Goal: Task Accomplishment & Management: Manage account settings

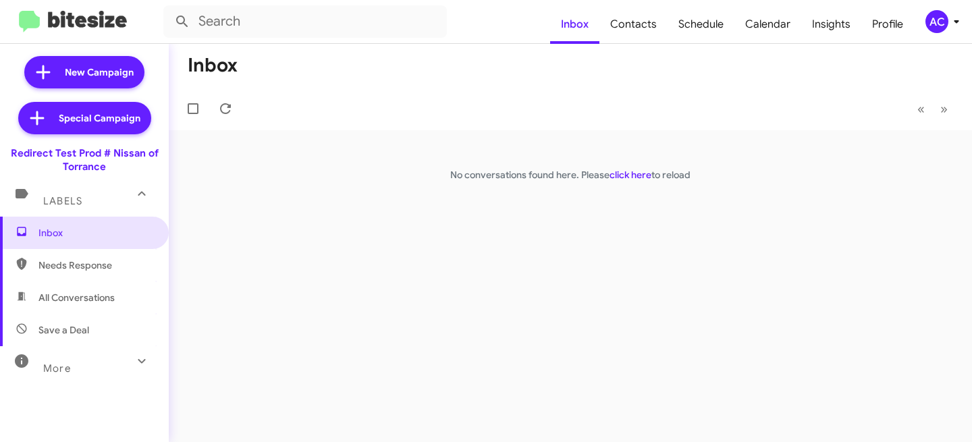
click at [954, 11] on span "AC" at bounding box center [945, 21] width 41 height 23
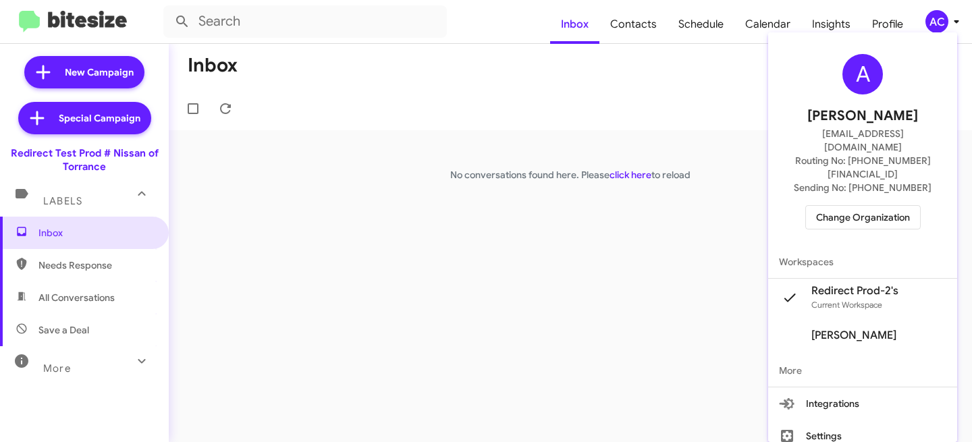
click at [872, 206] on span "Change Organization" at bounding box center [863, 217] width 94 height 23
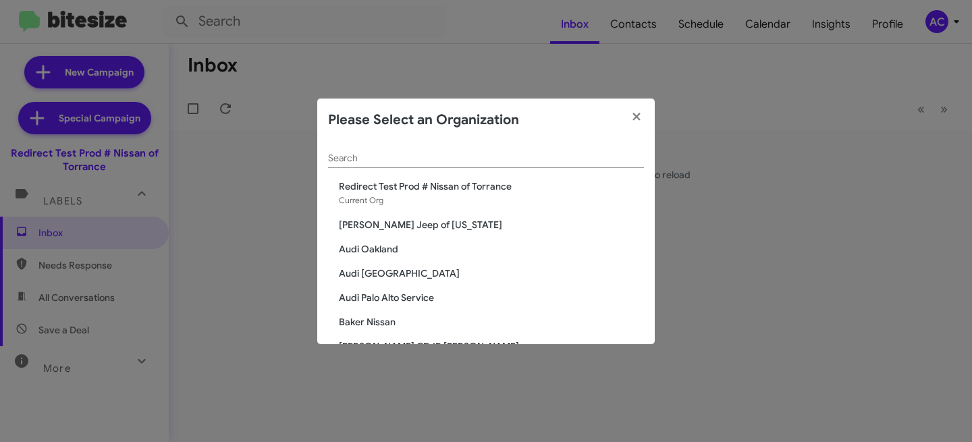
click at [378, 220] on span "[PERSON_NAME] Jeep of [US_STATE]" at bounding box center [491, 225] width 305 height 14
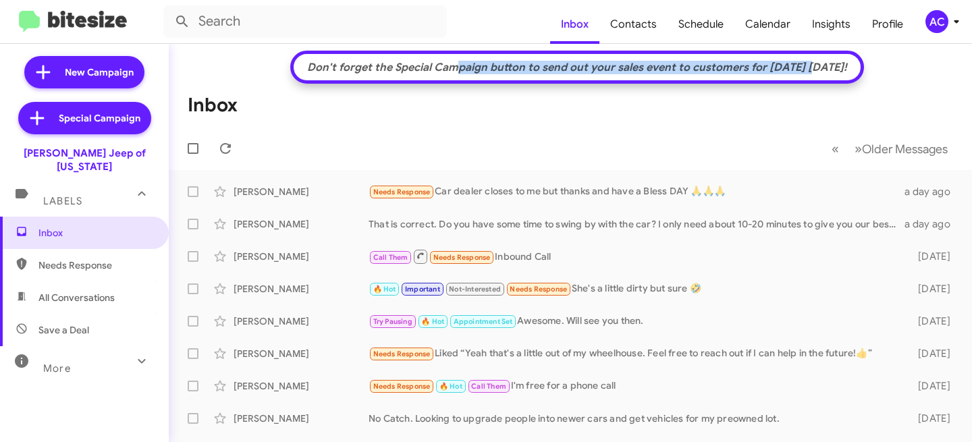
drag, startPoint x: 418, startPoint y: 64, endPoint x: 777, endPoint y: 68, distance: 358.6
click at [779, 65] on div "Don't forget the Special Campaign button to send out your sales event to custom…" at bounding box center [577, 68] width 554 height 14
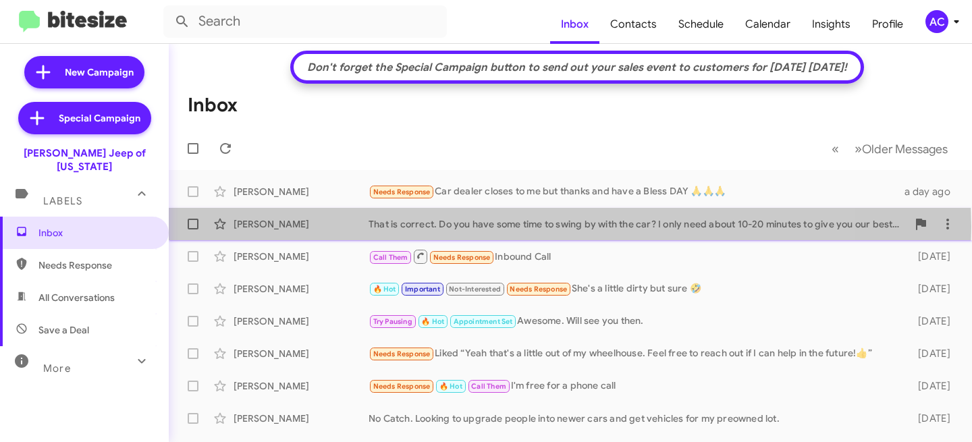
click at [570, 227] on div "That is correct. Do you have some time to swing by with the car? I only need ab…" at bounding box center [638, 224] width 539 height 14
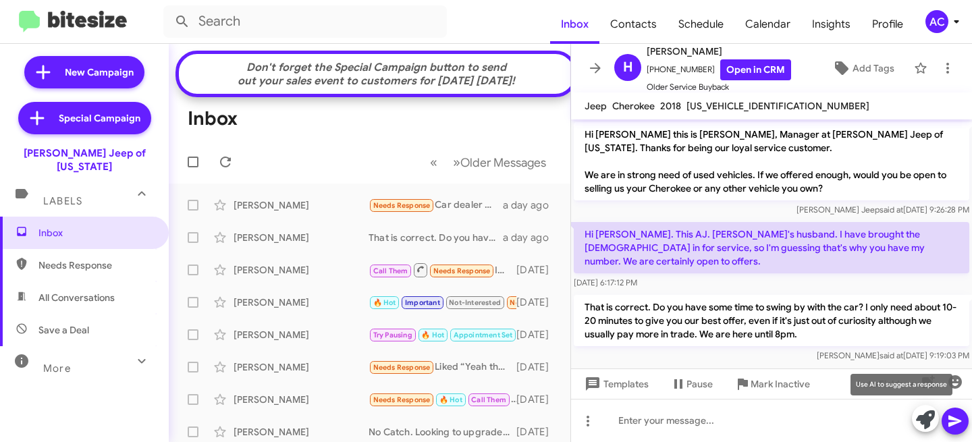
click at [920, 420] on icon at bounding box center [925, 420] width 19 height 19
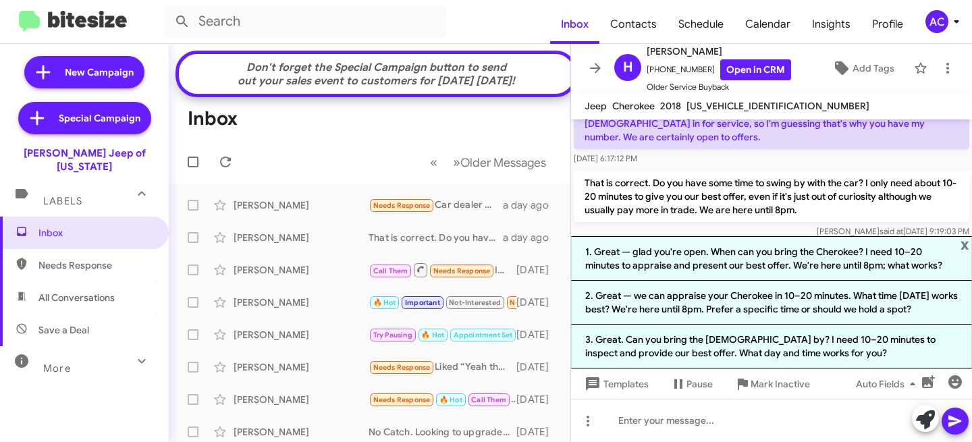
scroll to position [126, 0]
click at [966, 244] on span "x" at bounding box center [965, 244] width 9 height 16
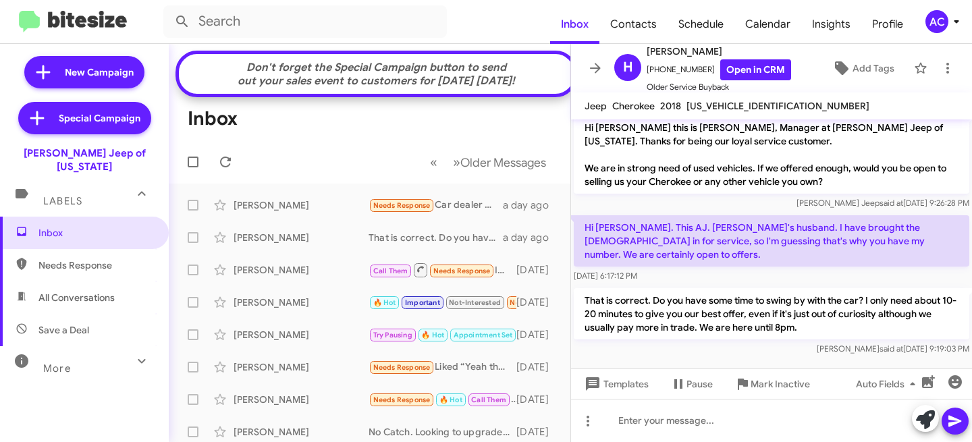
scroll to position [0, 0]
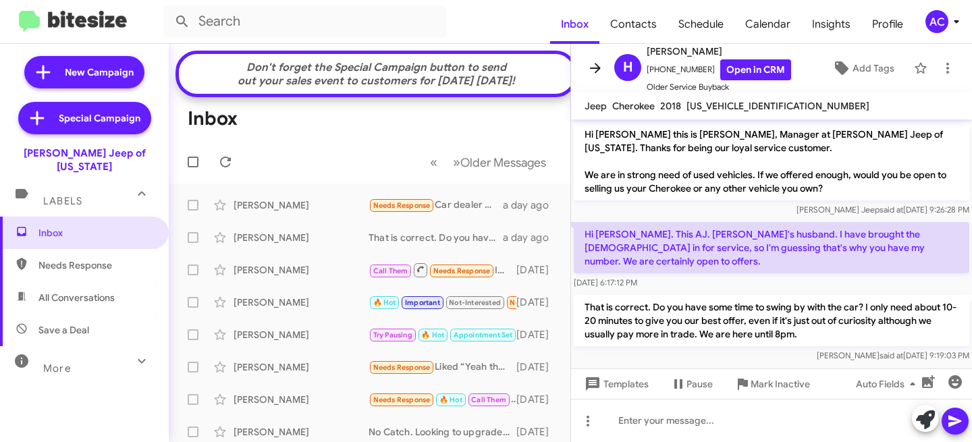
click at [592, 65] on icon at bounding box center [595, 68] width 16 height 16
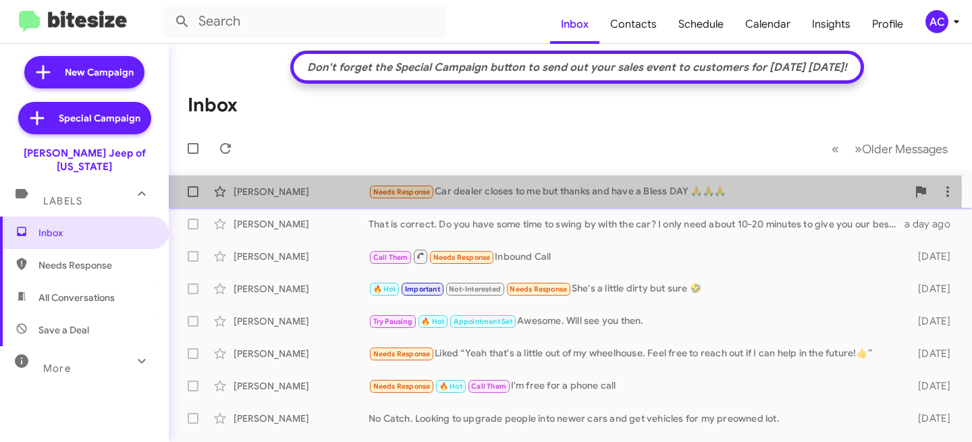
click at [315, 192] on div "Karen Bernard" at bounding box center [301, 192] width 135 height 14
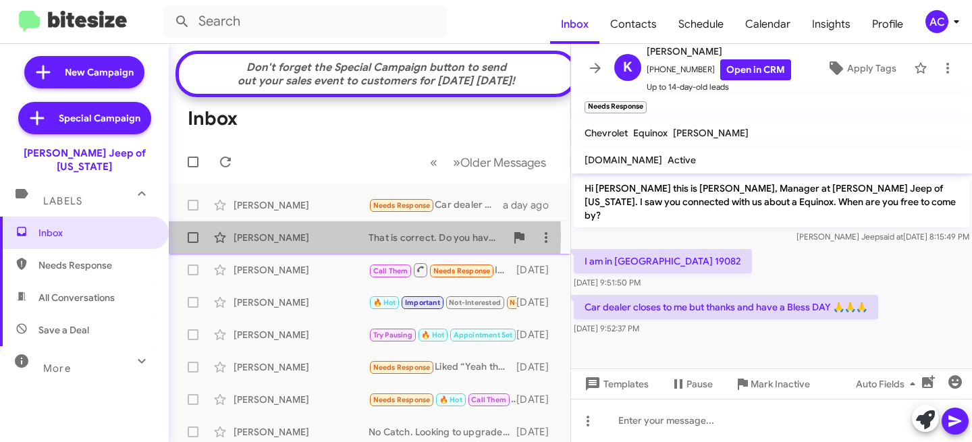
click at [256, 244] on div "Hannah Line" at bounding box center [301, 238] width 135 height 14
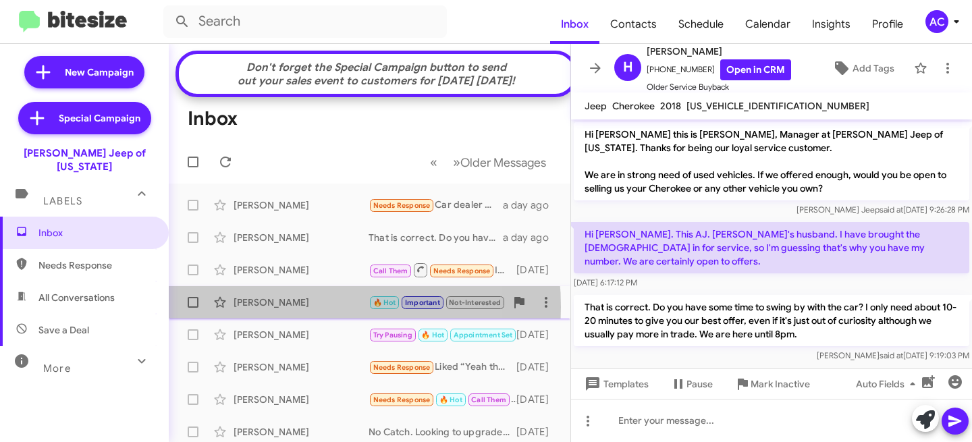
click at [274, 309] on div "Tonya Lynch" at bounding box center [301, 303] width 135 height 14
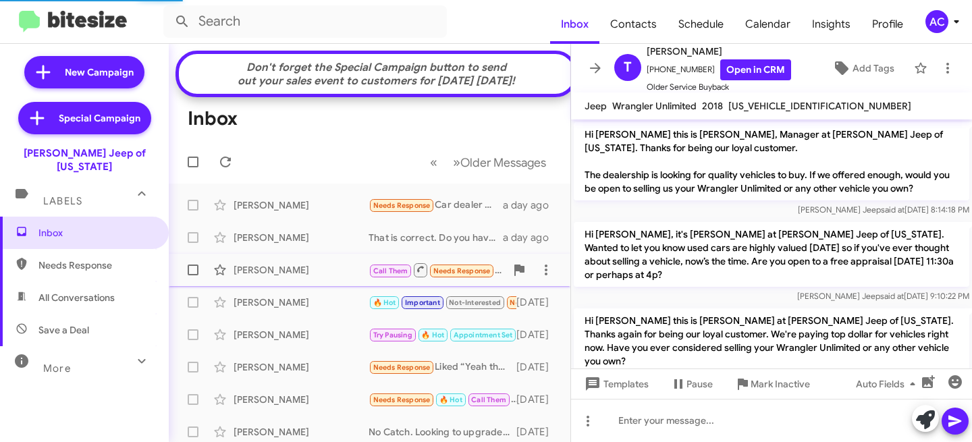
scroll to position [851, 0]
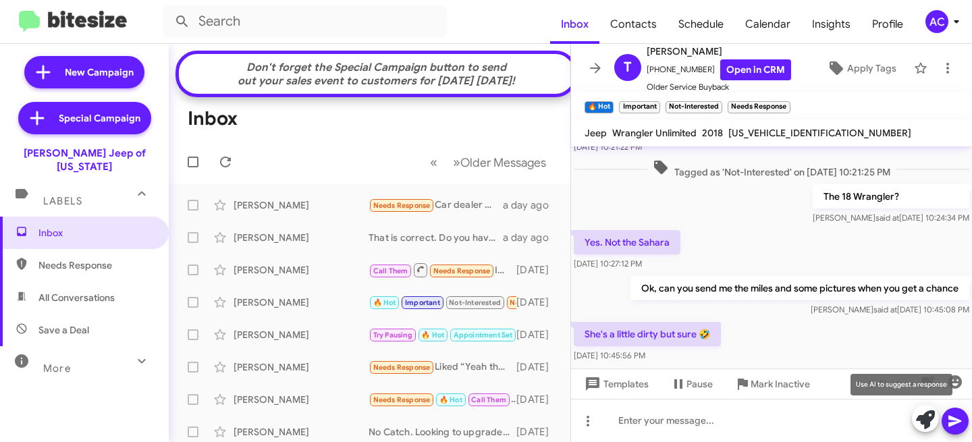
click at [920, 421] on icon at bounding box center [925, 420] width 19 height 19
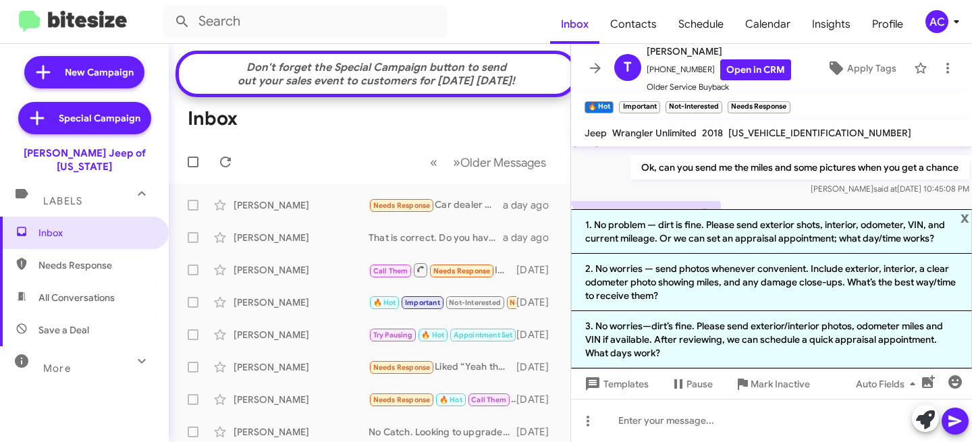
scroll to position [989, 0]
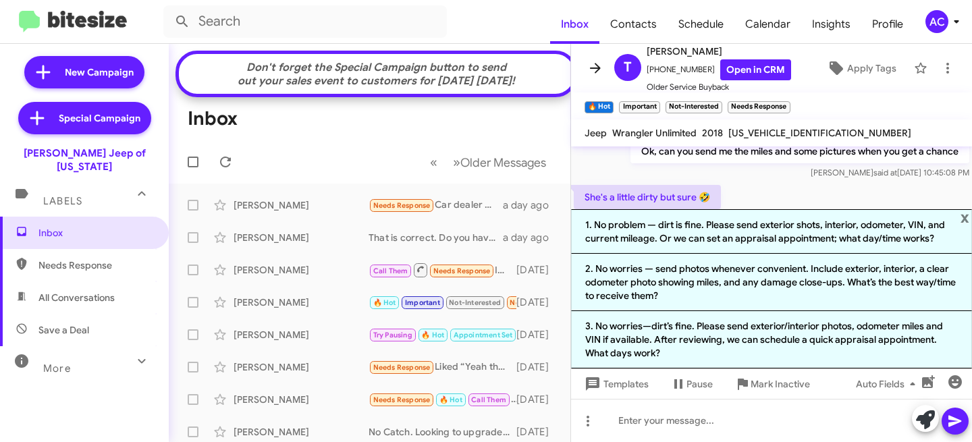
click at [585, 68] on span at bounding box center [595, 68] width 27 height 16
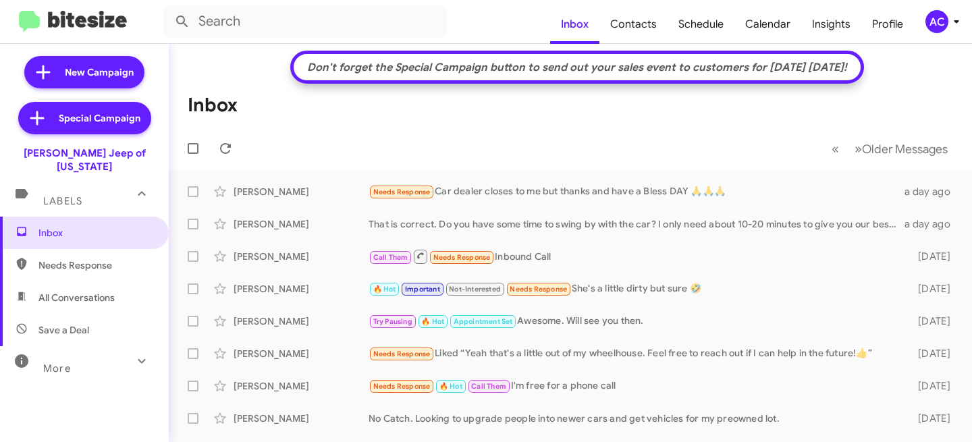
click at [947, 21] on div "AC" at bounding box center [937, 21] width 23 height 23
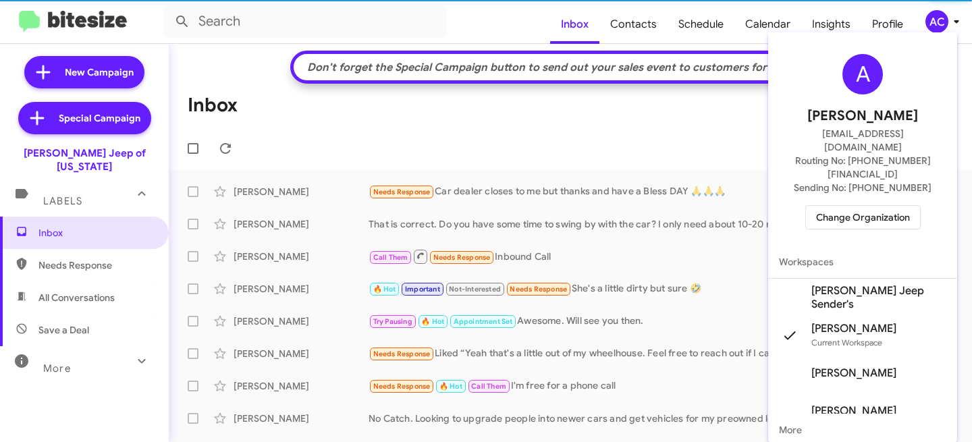
click at [866, 206] on span "Change Organization" at bounding box center [863, 217] width 94 height 23
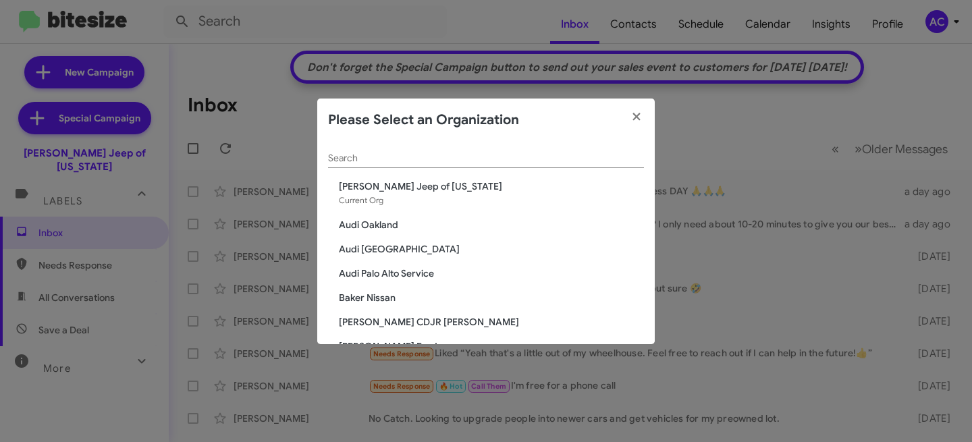
click at [386, 163] on div "Search" at bounding box center [486, 155] width 316 height 26
paste input "Nielsen Nissan of Denville"
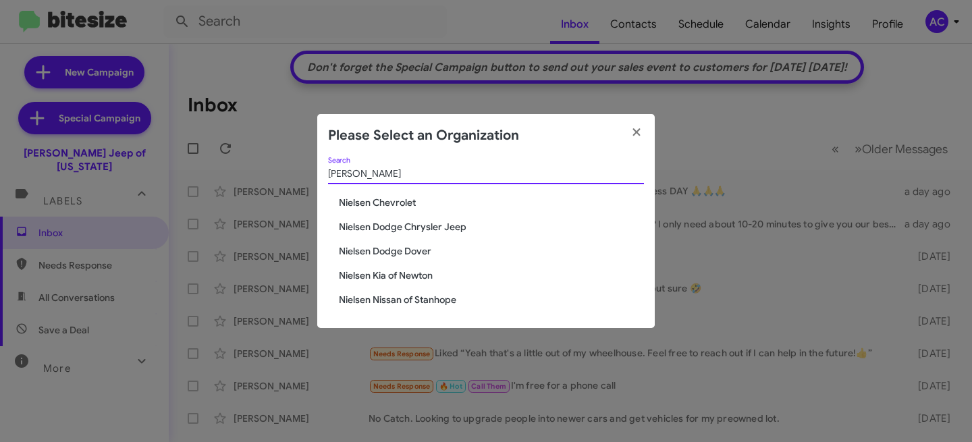
paste input "Nielsen Nissan of Denville"
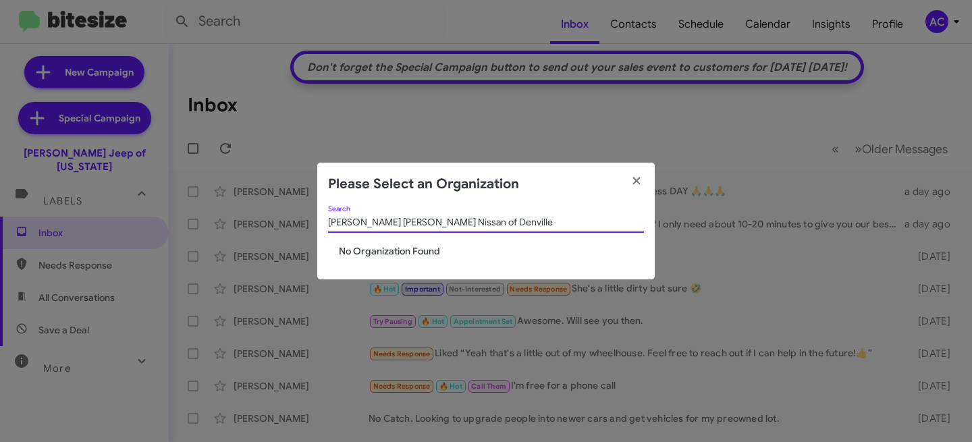
drag, startPoint x: 360, startPoint y: 223, endPoint x: 291, endPoint y: 217, distance: 69.1
click at [291, 217] on modal-container "Please Select an Organization Nielsen Nielsen Nissan of Denville Search No Orga…" at bounding box center [486, 221] width 972 height 442
type input "Nielsen Nissan of Denville"
